Goal: Register for event/course

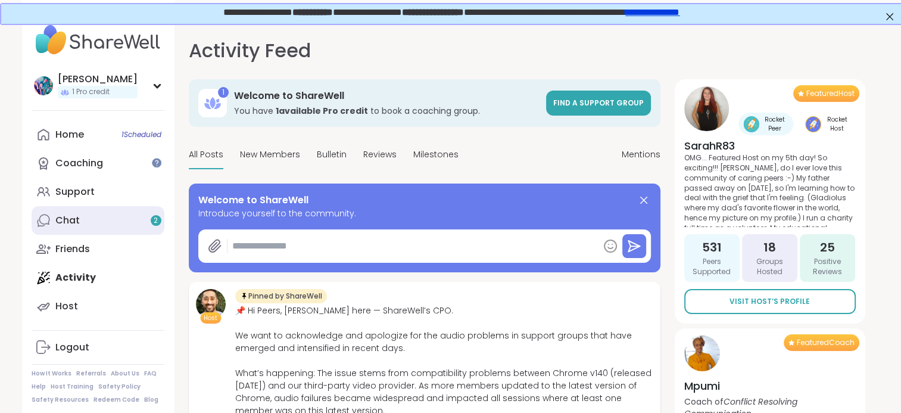
click at [108, 213] on link "Chat 2" at bounding box center [98, 220] width 133 height 29
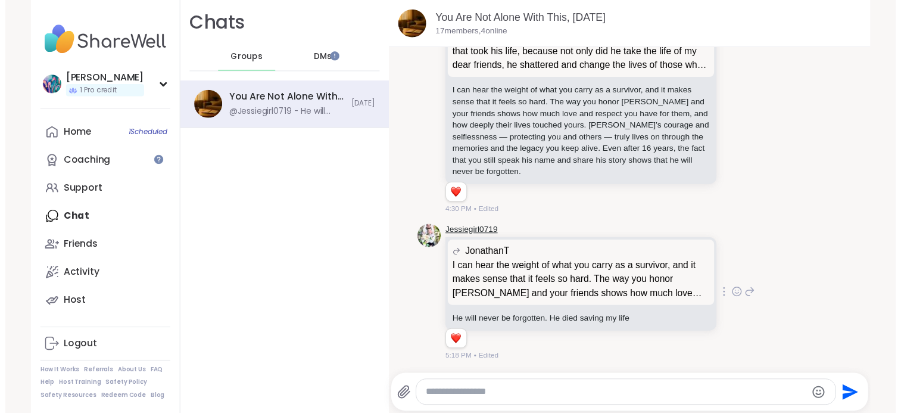
scroll to position [3442, 0]
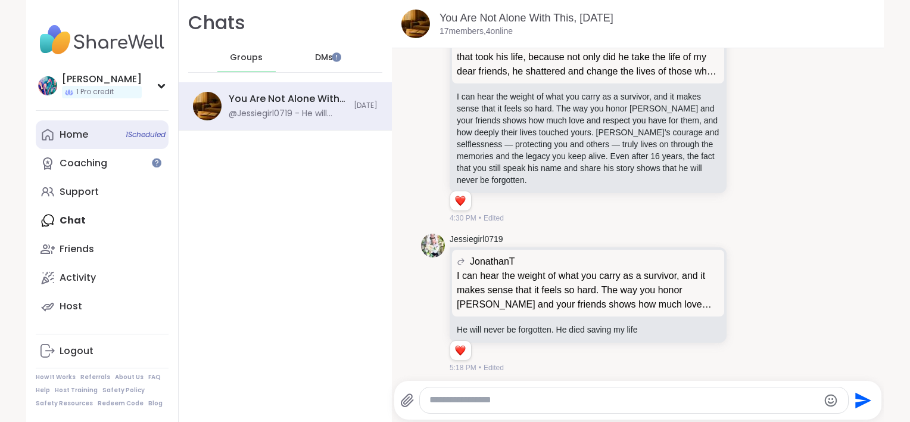
click at [76, 136] on div "Home 1 Scheduled" at bounding box center [74, 134] width 29 height 13
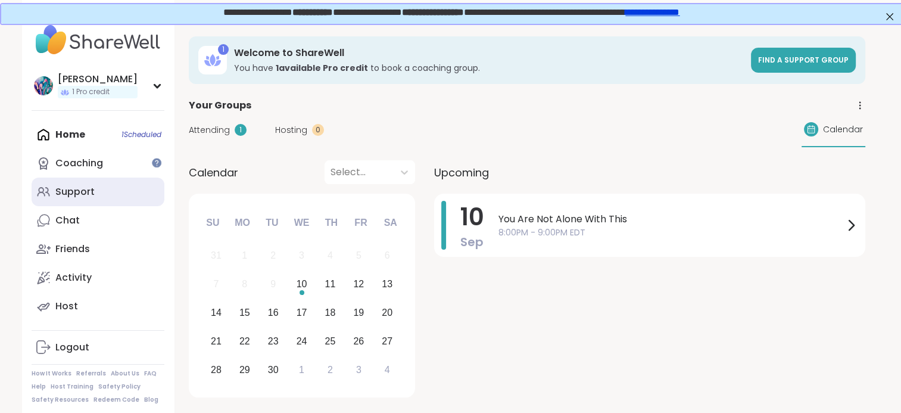
click at [88, 194] on div "Support" at bounding box center [74, 191] width 39 height 13
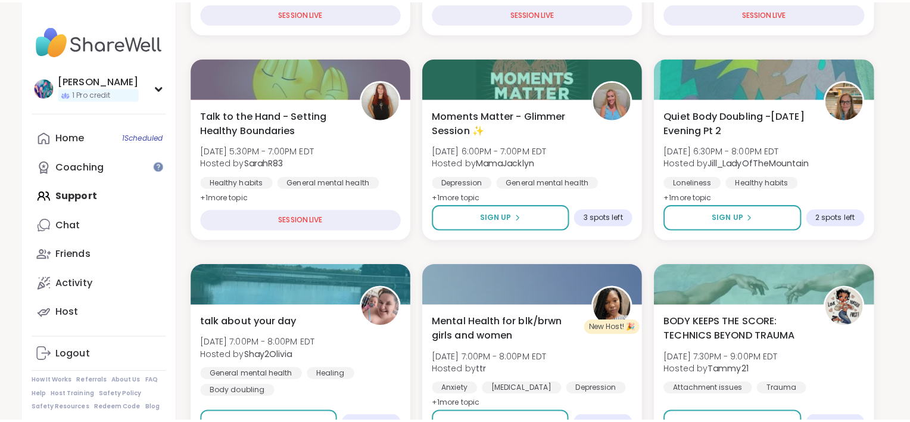
scroll to position [417, 0]
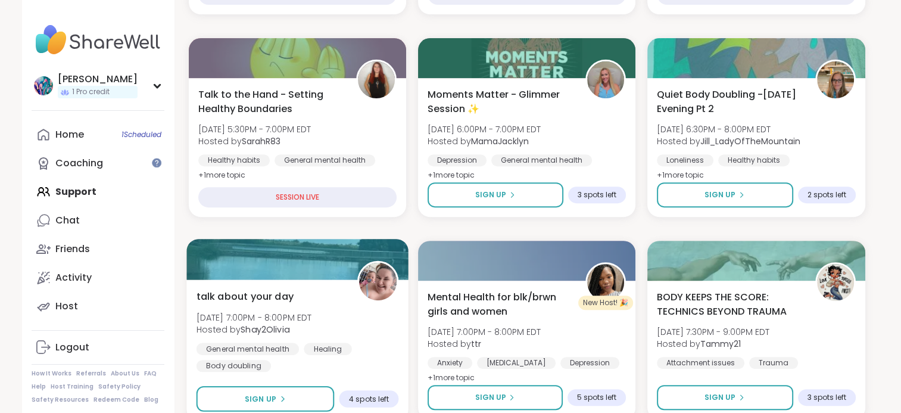
click at [362, 322] on div "talk about your day [DATE] 7:00PM - 8:00PM EDT Hosted by Shay2Olivia General me…" at bounding box center [297, 330] width 203 height 83
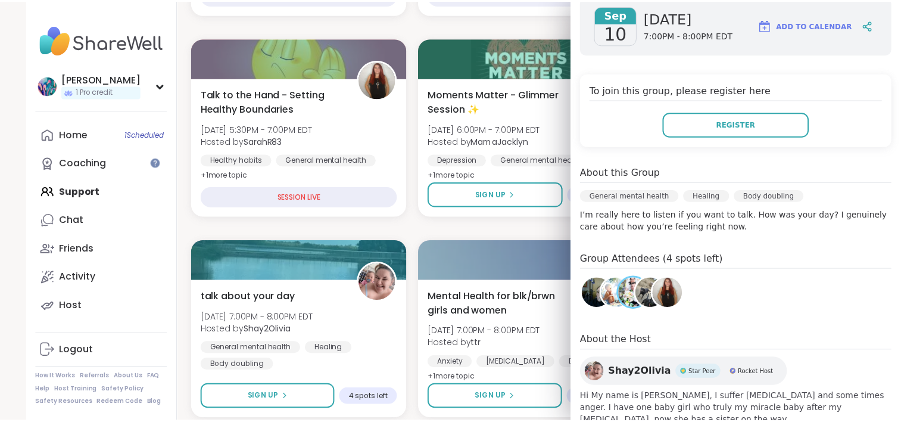
scroll to position [179, 0]
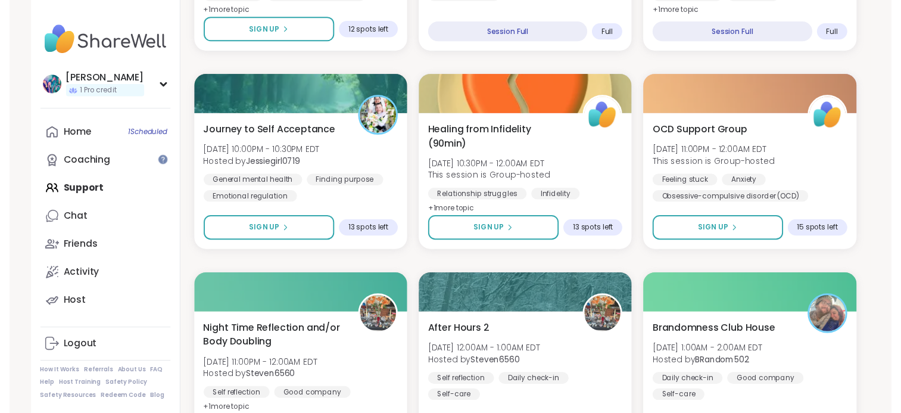
scroll to position [1430, 0]
